Goal: Task Accomplishment & Management: Use online tool/utility

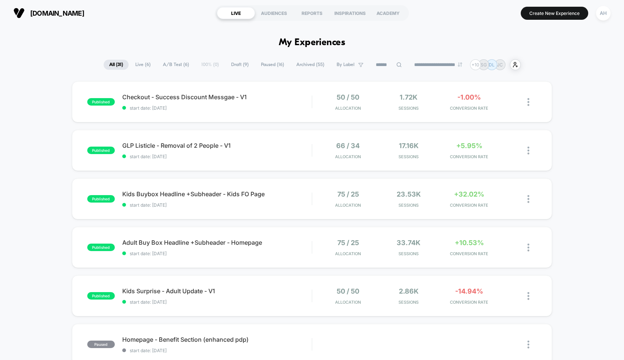
click at [299, 64] on span "Archived ( 55 )" at bounding box center [310, 65] width 39 height 10
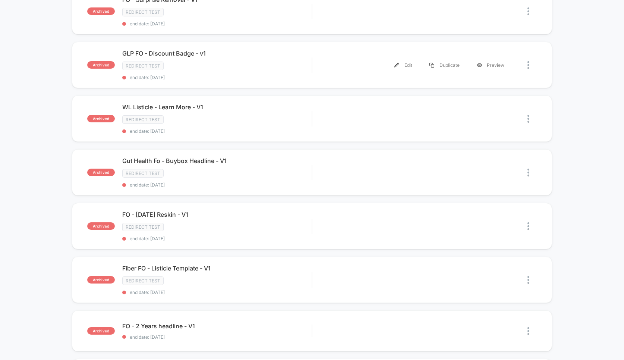
scroll to position [265, 0]
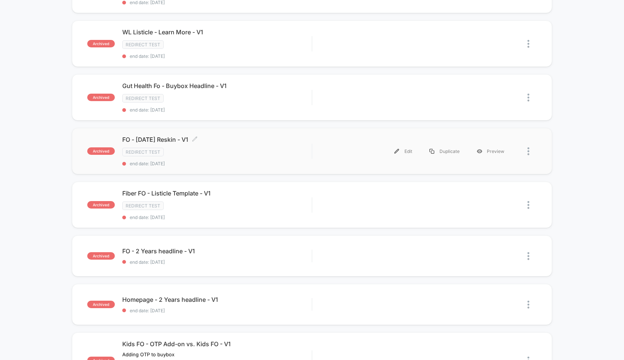
click at [281, 148] on div "Redirect Test" at bounding box center [217, 152] width 190 height 9
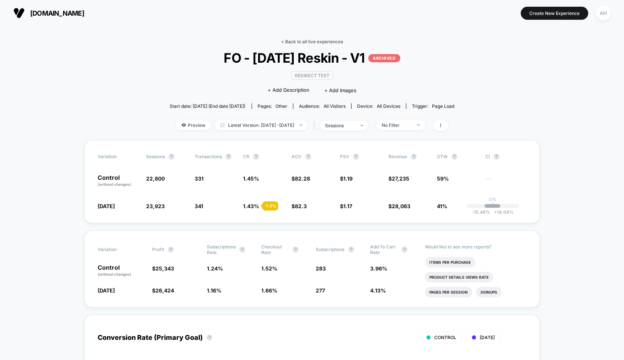
click at [301, 40] on link "< Back to all live experiences" at bounding box center [312, 42] width 62 height 6
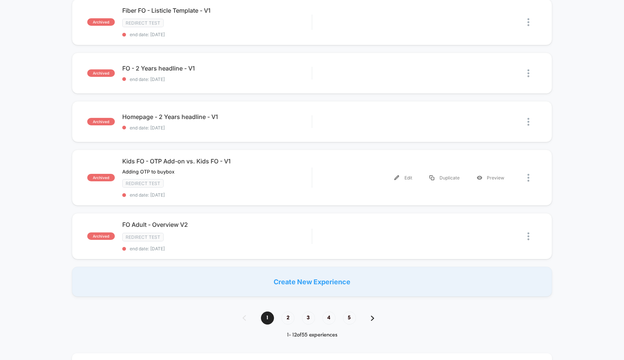
scroll to position [455, 0]
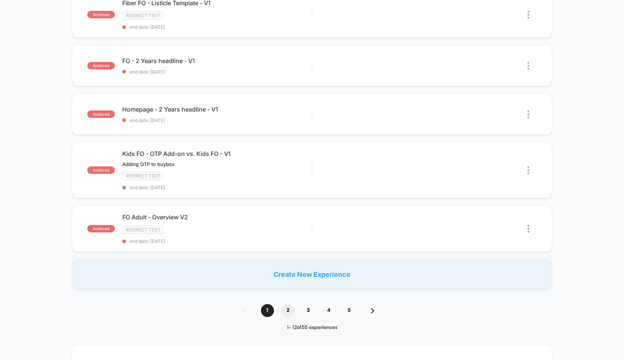
click at [290, 305] on span "2" at bounding box center [287, 310] width 13 height 13
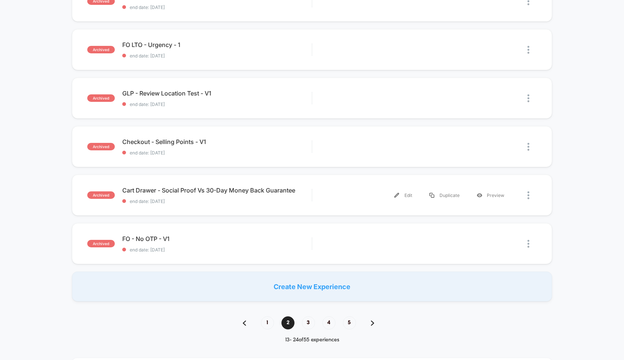
scroll to position [437, 0]
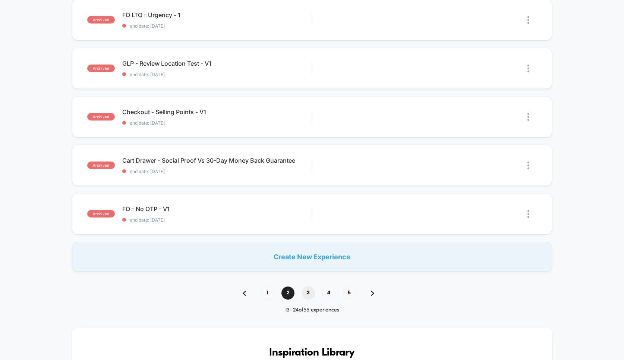
click at [309, 293] on span "3" at bounding box center [308, 292] width 13 height 13
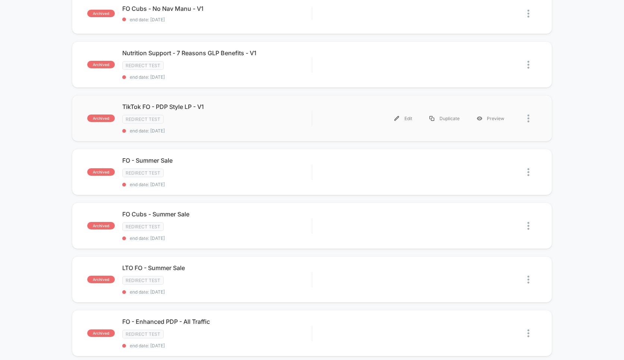
scroll to position [99, 0]
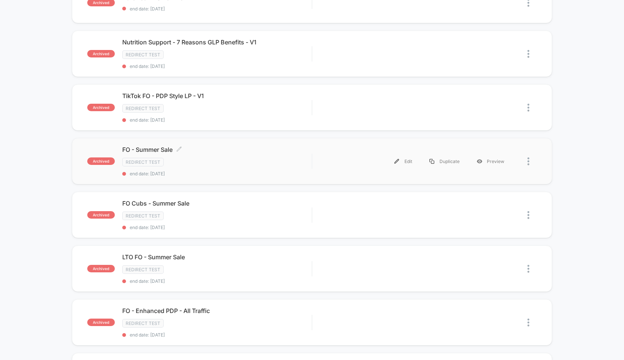
click at [270, 153] on div "FO - Summer Sale Click to edit experience details Click to edit experience deta…" at bounding box center [217, 161] width 190 height 31
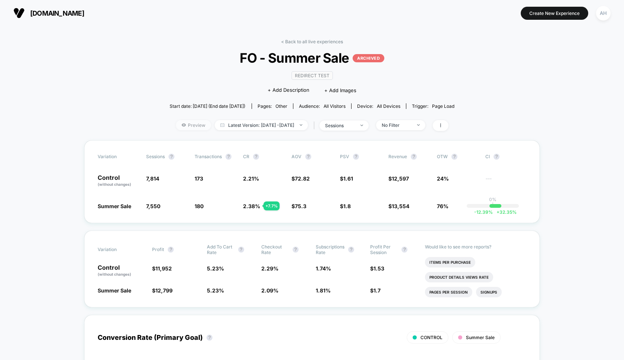
click at [194, 125] on span "Preview" at bounding box center [193, 125] width 35 height 10
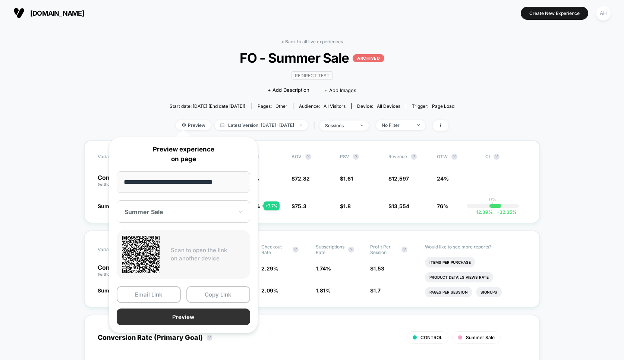
click at [184, 313] on button "Preview" at bounding box center [183, 316] width 133 height 17
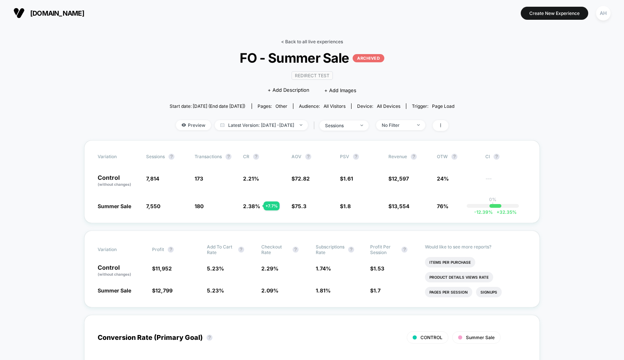
click at [295, 40] on link "< Back to all live experiences" at bounding box center [312, 42] width 62 height 6
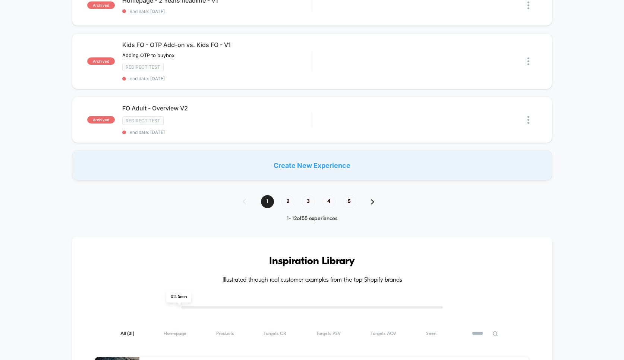
scroll to position [518, 0]
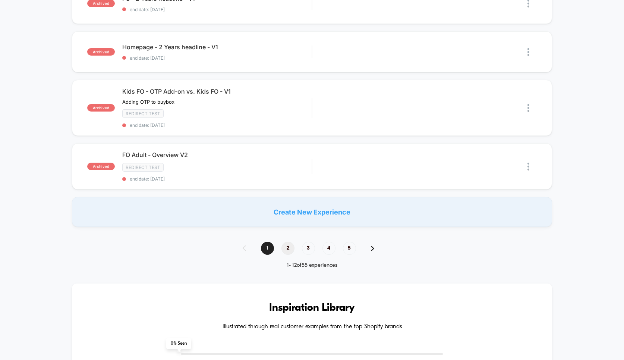
click at [289, 243] on span "2" at bounding box center [287, 248] width 13 height 13
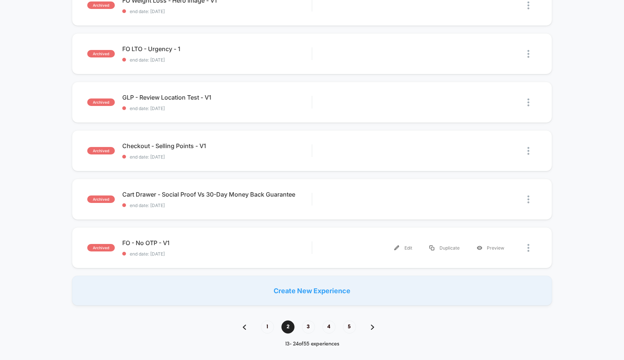
scroll to position [456, 0]
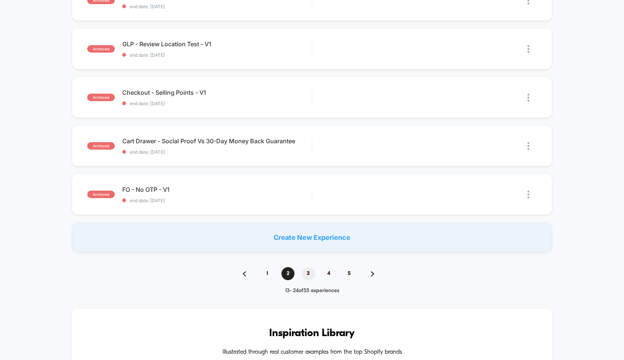
click at [305, 272] on span "3" at bounding box center [308, 273] width 13 height 13
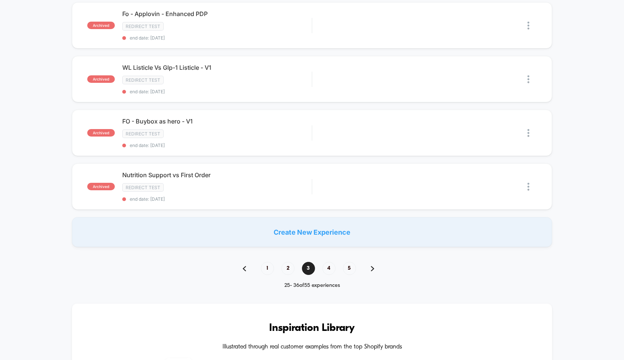
scroll to position [506, 0]
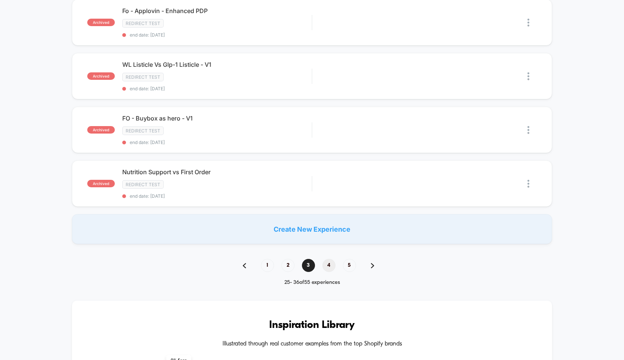
click at [330, 261] on span "4" at bounding box center [329, 265] width 13 height 13
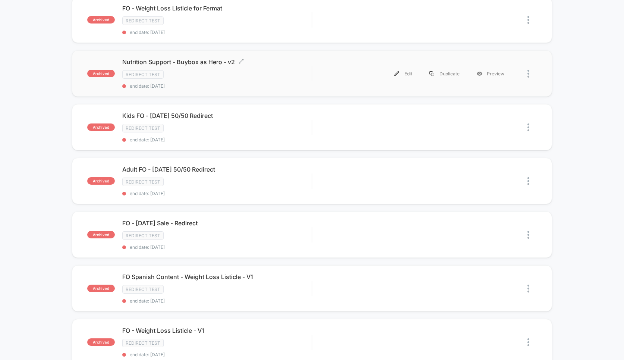
scroll to position [86, 0]
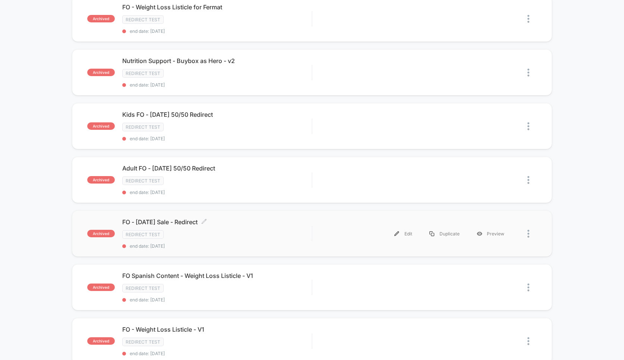
click at [277, 233] on div "Redirect Test" at bounding box center [217, 234] width 190 height 9
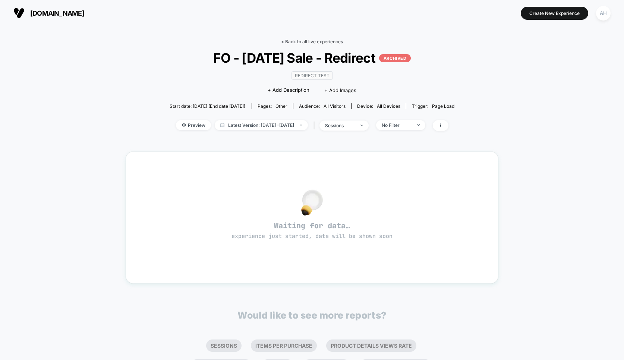
click at [303, 39] on link "< Back to all live experiences" at bounding box center [312, 42] width 62 height 6
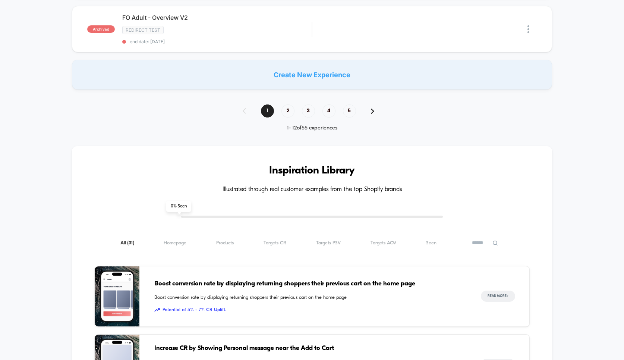
scroll to position [651, 0]
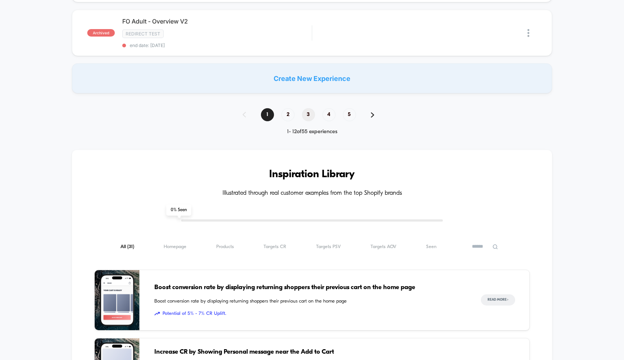
click at [307, 113] on span "3" at bounding box center [308, 114] width 13 height 13
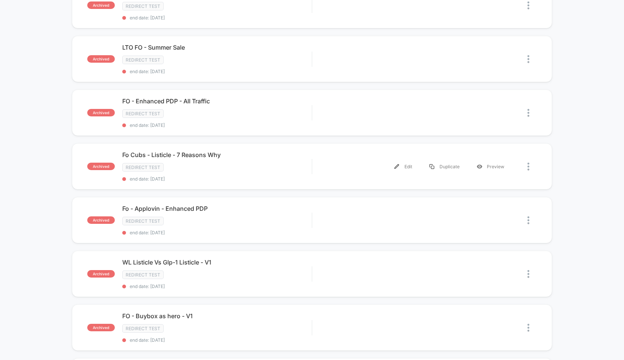
scroll to position [534, 0]
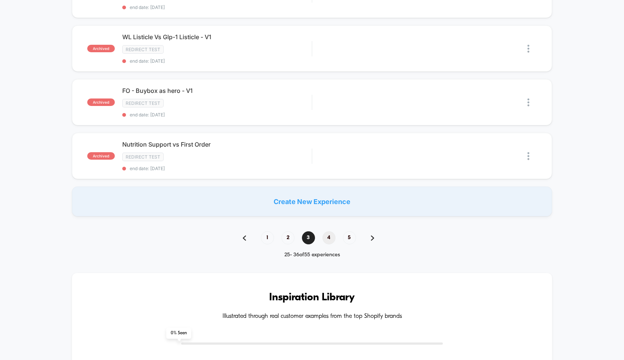
click at [326, 231] on span "4" at bounding box center [329, 237] width 13 height 13
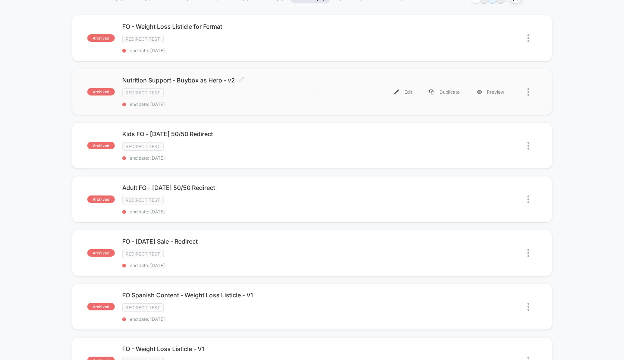
scroll to position [75, 0]
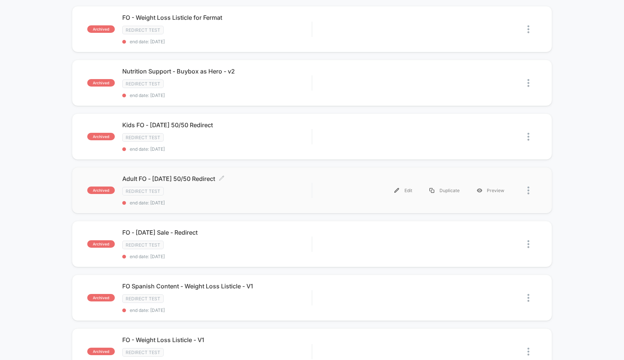
click at [278, 180] on span "Adult FO - [DATE] 50/50 Redirect Click to edit experience details" at bounding box center [217, 178] width 190 height 7
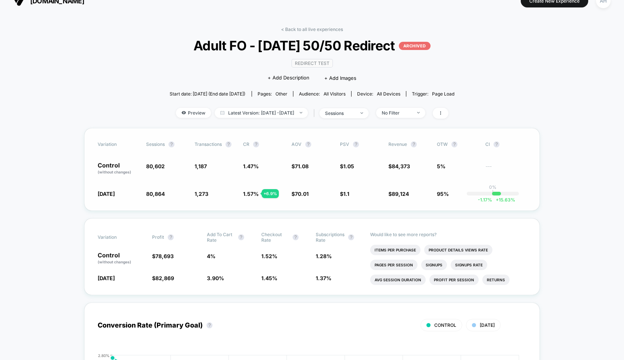
scroll to position [12, 0]
click at [306, 28] on link "< Back to all live experiences" at bounding box center [312, 30] width 62 height 6
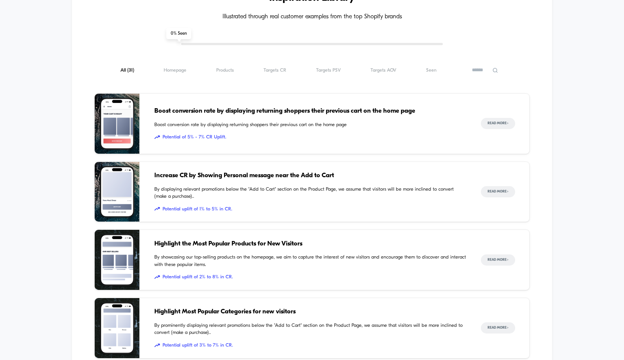
scroll to position [667, 0]
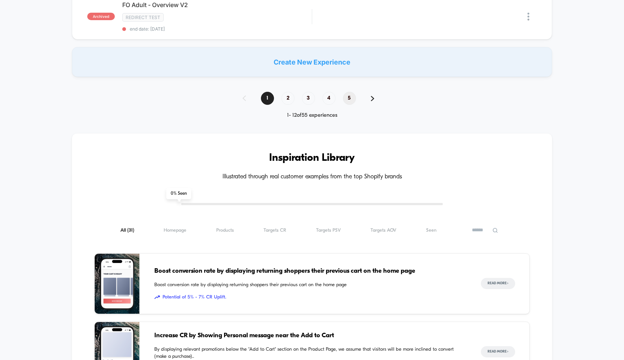
click at [352, 92] on span "5" at bounding box center [349, 98] width 13 height 13
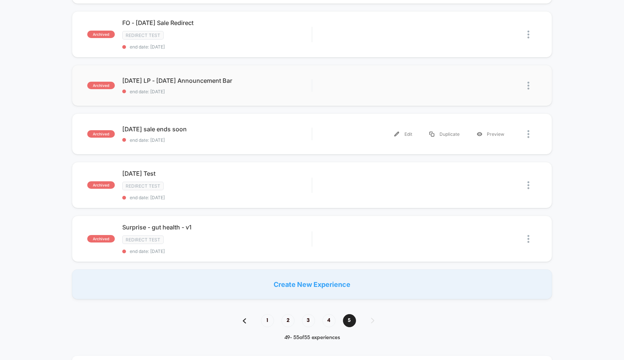
scroll to position [173, 0]
click at [276, 185] on div "Redirect Test" at bounding box center [217, 185] width 190 height 9
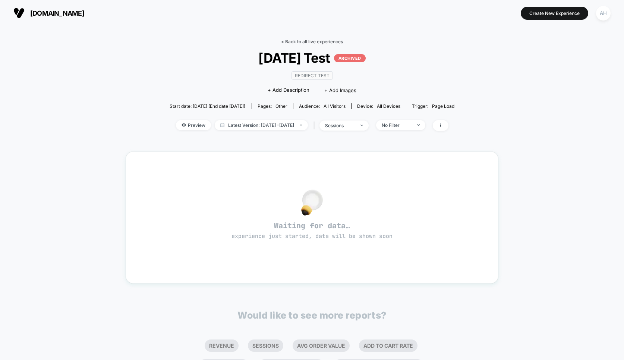
click at [312, 40] on link "< Back to all live experiences" at bounding box center [312, 42] width 62 height 6
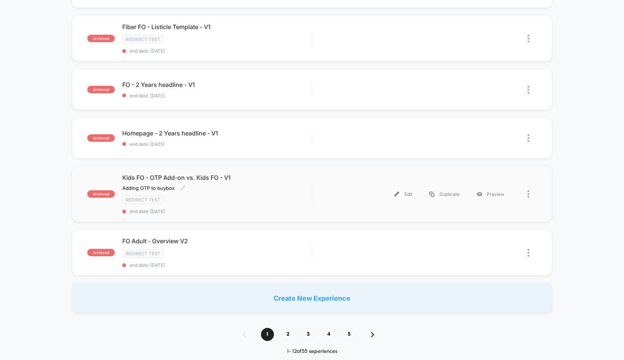
scroll to position [441, 0]
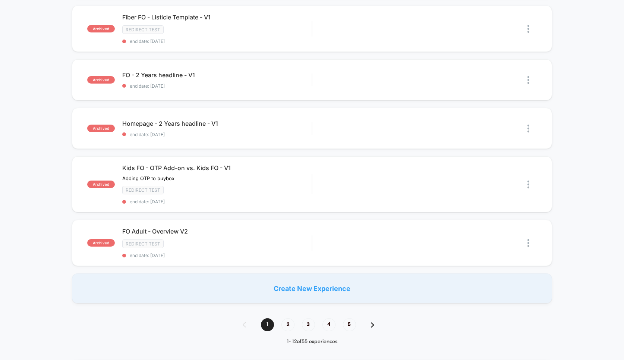
click at [339, 320] on div "1 2 3 4 5" at bounding box center [312, 324] width 154 height 13
click at [328, 320] on span "4" at bounding box center [329, 324] width 13 height 13
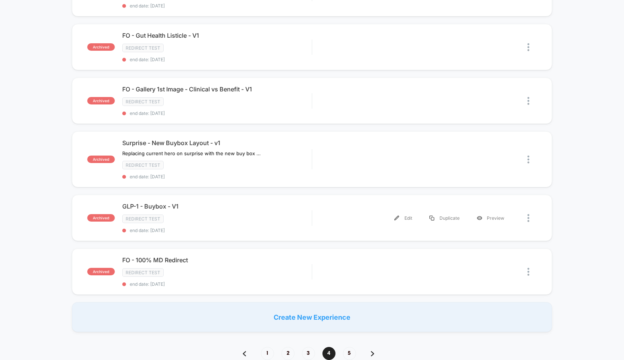
scroll to position [432, 0]
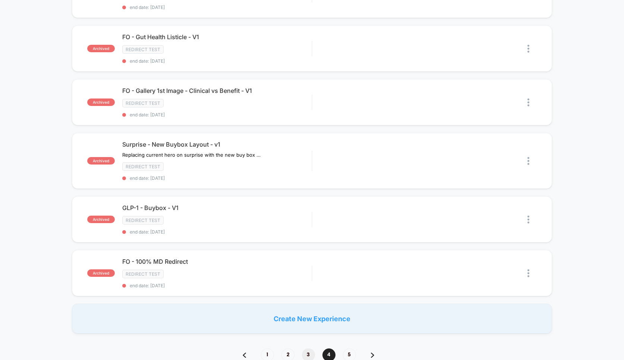
click at [309, 348] on span "3" at bounding box center [308, 354] width 13 height 13
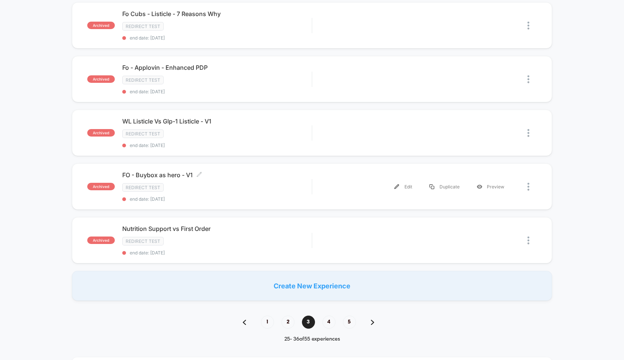
scroll to position [455, 0]
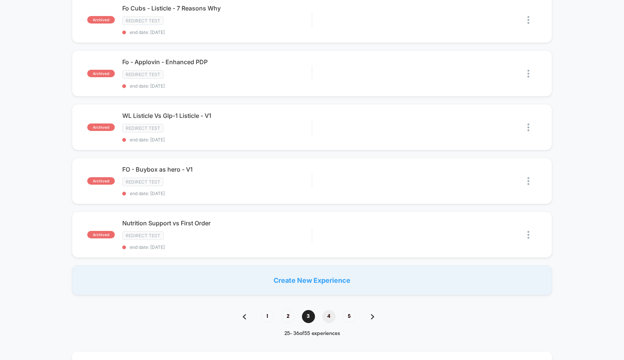
click at [326, 310] on span "4" at bounding box center [329, 316] width 13 height 13
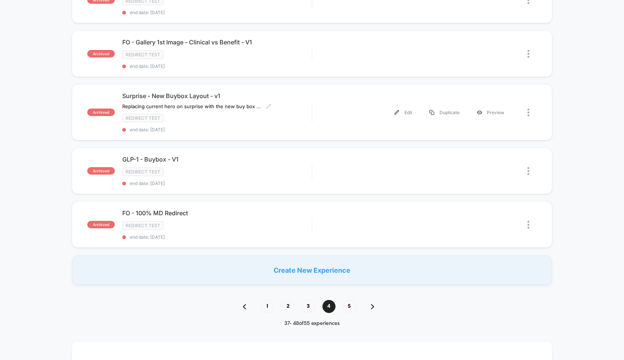
scroll to position [488, 0]
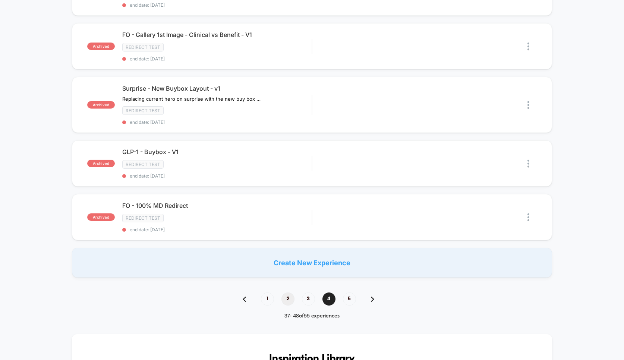
click at [287, 292] on span "2" at bounding box center [287, 298] width 13 height 13
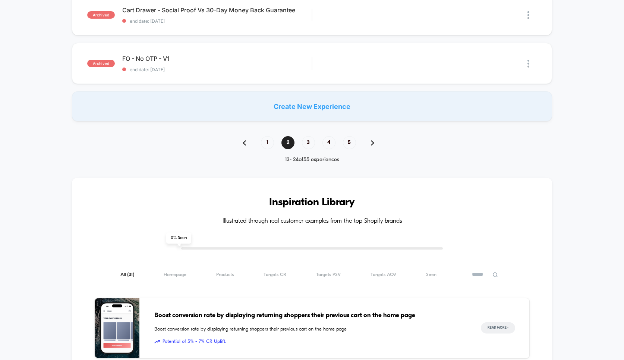
scroll to position [520, 0]
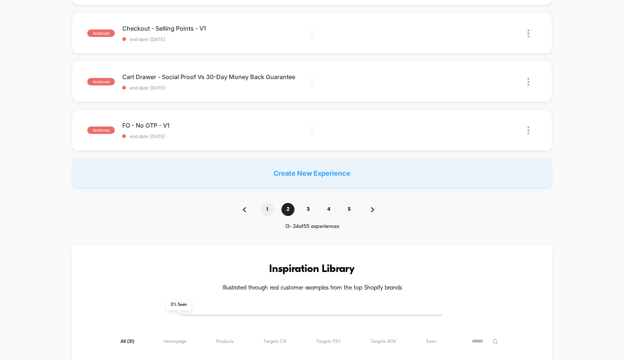
click at [271, 211] on span "1" at bounding box center [267, 209] width 13 height 13
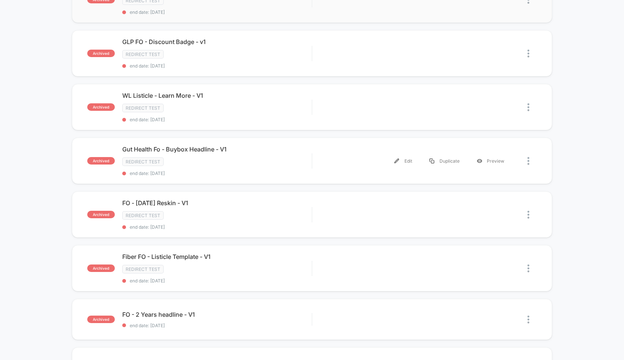
scroll to position [203, 0]
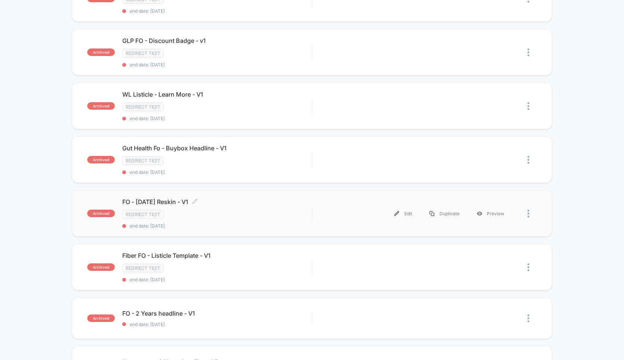
click at [270, 210] on div "Redirect Test" at bounding box center [217, 214] width 190 height 9
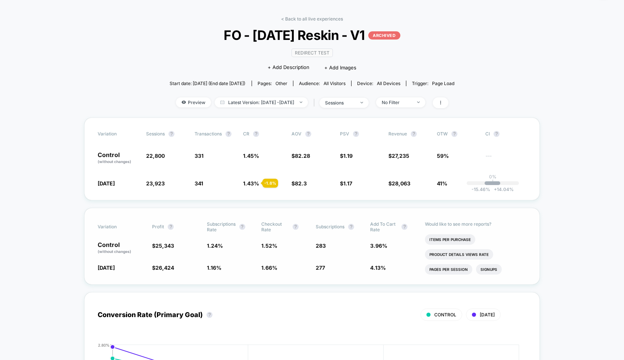
scroll to position [22, 0]
